Goal: Task Accomplishment & Management: Complete application form

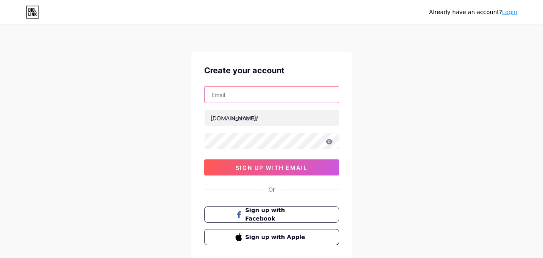
click at [228, 94] on input "text" at bounding box center [271, 94] width 134 height 16
type input "[EMAIL_ADDRESS][DOMAIN_NAME]"
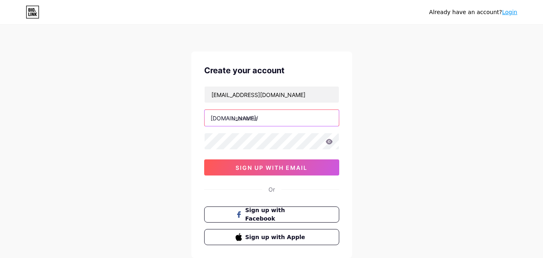
click at [243, 120] on input "text" at bounding box center [271, 118] width 134 height 16
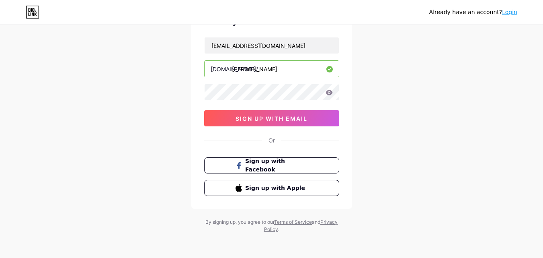
scroll to position [50, 0]
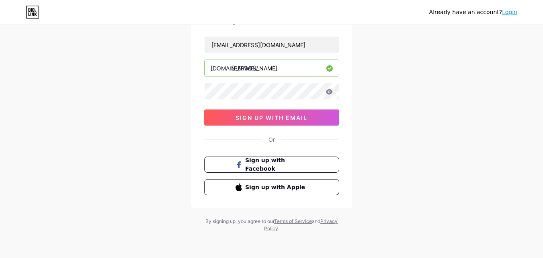
type input "[PERSON_NAME]"
click at [328, 90] on icon at bounding box center [328, 91] width 7 height 5
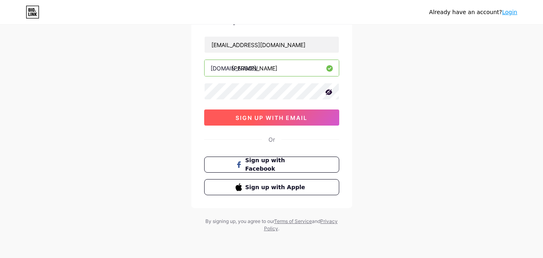
click at [274, 119] on span "sign up with email" at bounding box center [271, 117] width 72 height 7
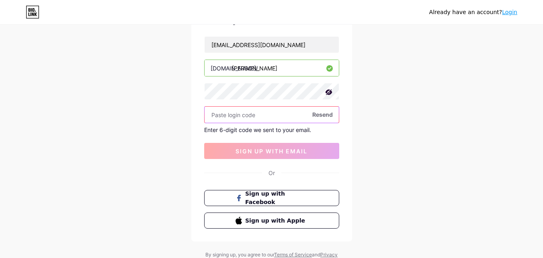
click at [235, 117] on input "text" at bounding box center [271, 114] width 134 height 16
paste input "814515"
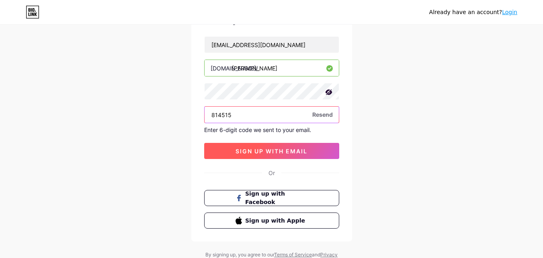
type input "814515"
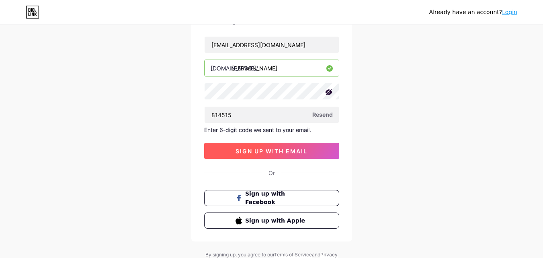
click at [250, 146] on button "sign up with email" at bounding box center [271, 151] width 135 height 16
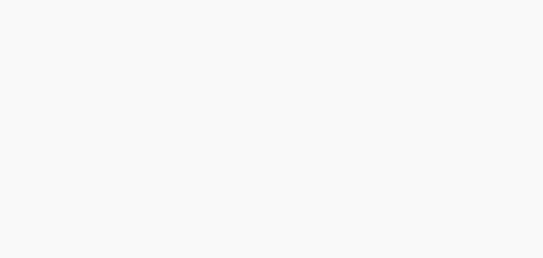
scroll to position [0, 0]
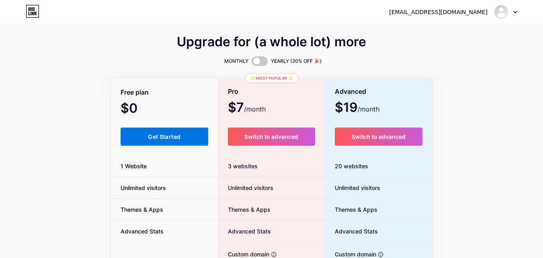
click at [178, 135] on span "Get Started" at bounding box center [164, 136] width 33 height 7
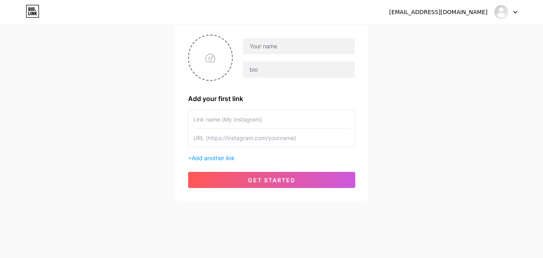
scroll to position [61, 0]
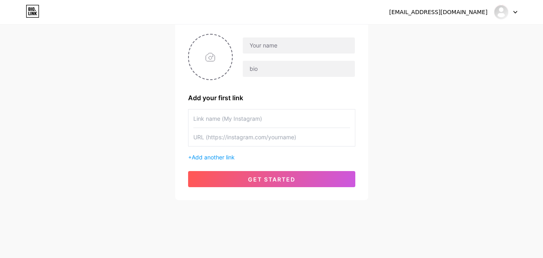
click at [214, 116] on input "text" at bounding box center [271, 118] width 157 height 18
click at [219, 145] on input "text" at bounding box center [271, 137] width 157 height 18
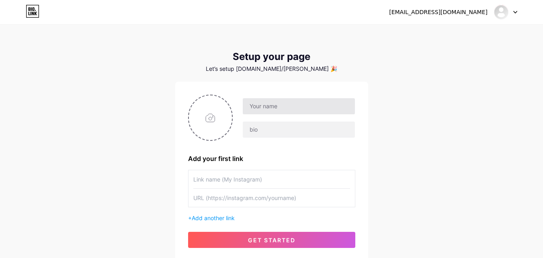
scroll to position [0, 0]
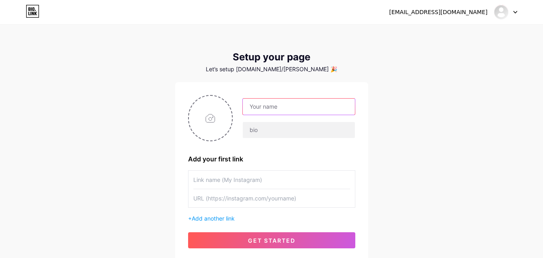
click at [273, 103] on input "text" at bounding box center [299, 106] width 112 height 16
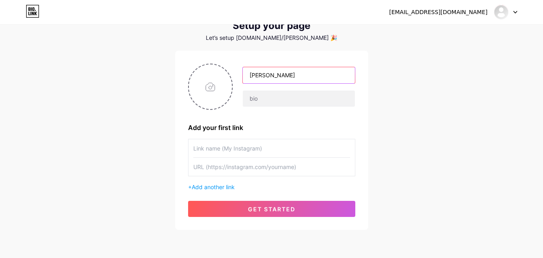
scroll to position [40, 0]
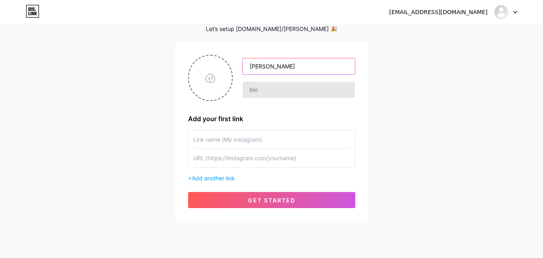
type input "[PERSON_NAME]"
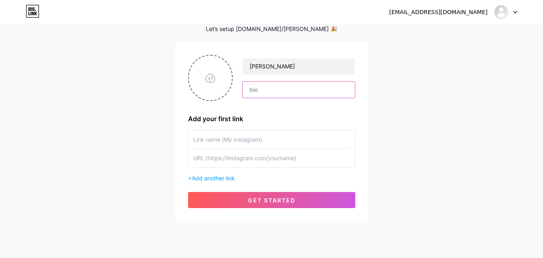
click at [257, 90] on input "text" at bounding box center [299, 90] width 112 height 16
click at [267, 91] on input "text" at bounding box center [299, 90] width 112 height 16
click at [268, 91] on input "text" at bounding box center [299, 90] width 112 height 16
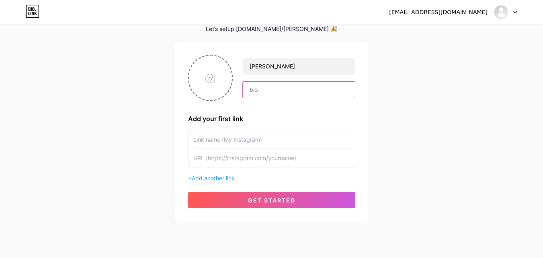
type input "A"
type input "[PERSON_NAME] menu"
click at [215, 140] on input "text" at bounding box center [271, 139] width 157 height 18
click at [232, 140] on input "text" at bounding box center [271, 139] width 157 height 18
click at [231, 140] on input "text" at bounding box center [271, 139] width 157 height 18
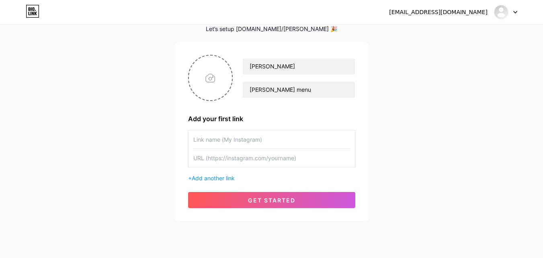
click at [239, 139] on input "text" at bounding box center [271, 139] width 157 height 18
click at [256, 156] on input "text" at bounding box center [271, 158] width 157 height 18
click at [210, 143] on input "text" at bounding box center [271, 139] width 157 height 18
click at [208, 161] on input "text" at bounding box center [271, 158] width 157 height 18
click at [231, 157] on input "text" at bounding box center [271, 158] width 157 height 18
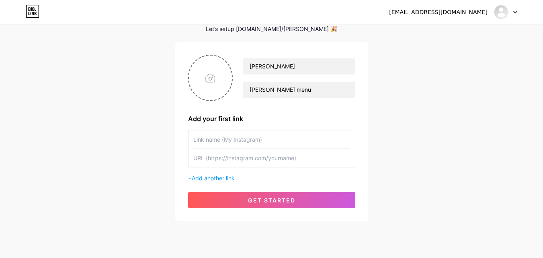
click at [231, 157] on input "text" at bounding box center [271, 158] width 157 height 18
click at [203, 157] on input "text" at bounding box center [271, 158] width 157 height 18
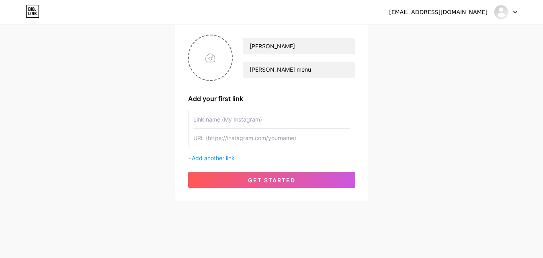
scroll to position [61, 0]
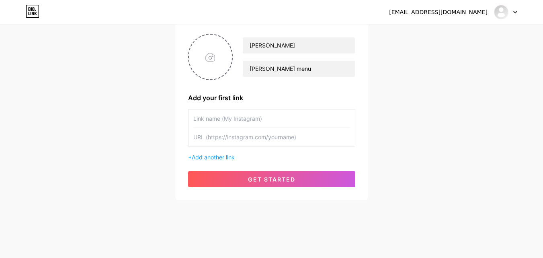
click at [213, 137] on input "text" at bounding box center [271, 137] width 157 height 18
click at [244, 133] on input "text" at bounding box center [271, 137] width 157 height 18
paste input "[URL][DOMAIN_NAME]"
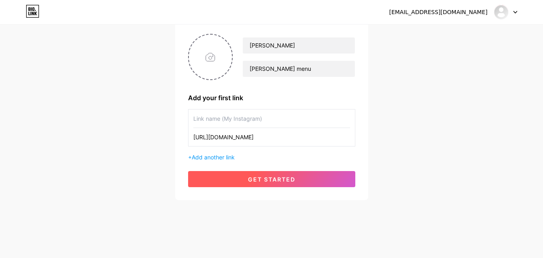
type input "[URL][DOMAIN_NAME]"
click at [276, 182] on button "get started" at bounding box center [271, 179] width 167 height 16
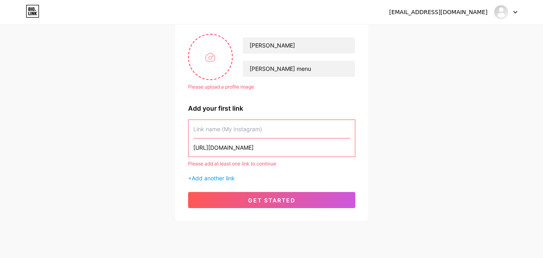
click at [232, 130] on input "text" at bounding box center [271, 129] width 157 height 18
click at [277, 67] on input "[PERSON_NAME] menu" at bounding box center [299, 69] width 112 height 16
click at [218, 59] on input "file" at bounding box center [210, 57] width 43 height 45
type input "C:\fakepath\IMG_20220721_111122_814.jpg"
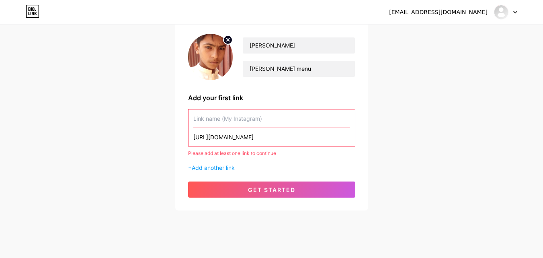
click at [221, 55] on img at bounding box center [210, 57] width 45 height 46
click at [106, 116] on div "[EMAIL_ADDRESS][DOMAIN_NAME] Dashboard Logout Setup your page Let’s setup [DOMA…" at bounding box center [271, 87] width 543 height 297
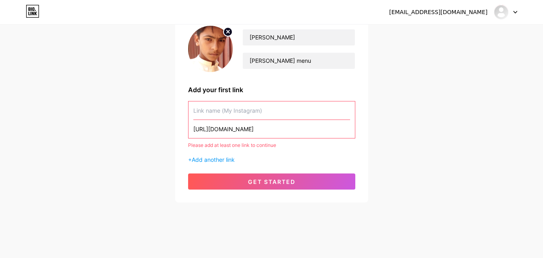
scroll to position [72, 0]
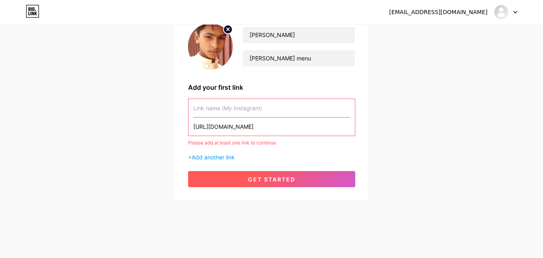
click at [278, 177] on span "get started" at bounding box center [271, 179] width 47 height 7
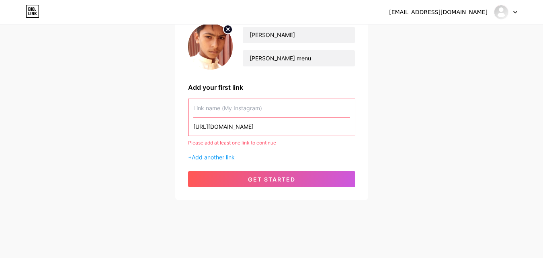
click at [438, 145] on div "[EMAIL_ADDRESS][DOMAIN_NAME] Dashboard Logout Setup your page Let’s setup [DOMA…" at bounding box center [271, 76] width 543 height 297
click at [227, 113] on input "text" at bounding box center [271, 108] width 157 height 18
click at [229, 112] on input "text" at bounding box center [271, 108] width 157 height 18
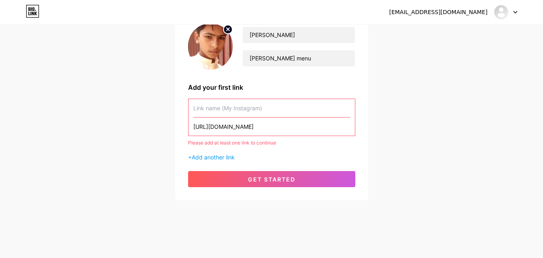
click at [229, 112] on input "text" at bounding box center [271, 108] width 157 height 18
click at [256, 109] on input "text" at bounding box center [271, 108] width 157 height 18
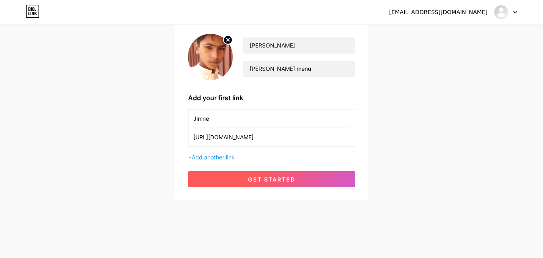
type input "Jimne"
click at [265, 176] on span "get started" at bounding box center [271, 179] width 47 height 7
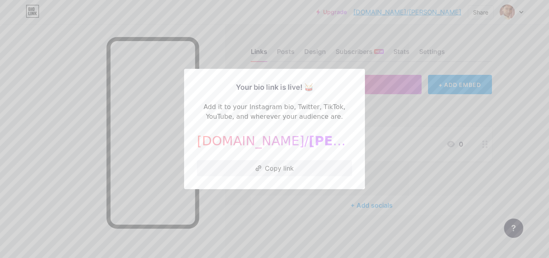
click at [387, 107] on div at bounding box center [274, 129] width 549 height 258
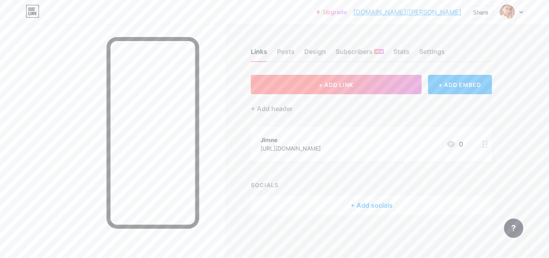
click at [343, 88] on button "+ ADD LINK" at bounding box center [336, 84] width 171 height 19
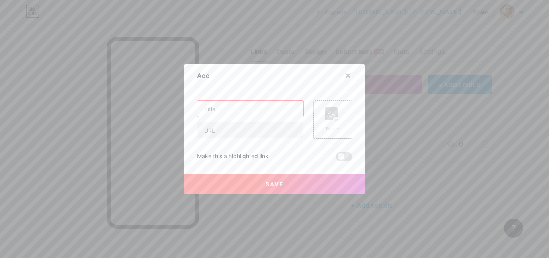
click at [219, 112] on input "text" at bounding box center [250, 108] width 106 height 16
type input "P"
click at [346, 76] on icon at bounding box center [348, 76] width 4 height 4
